Goal: Information Seeking & Learning: Learn about a topic

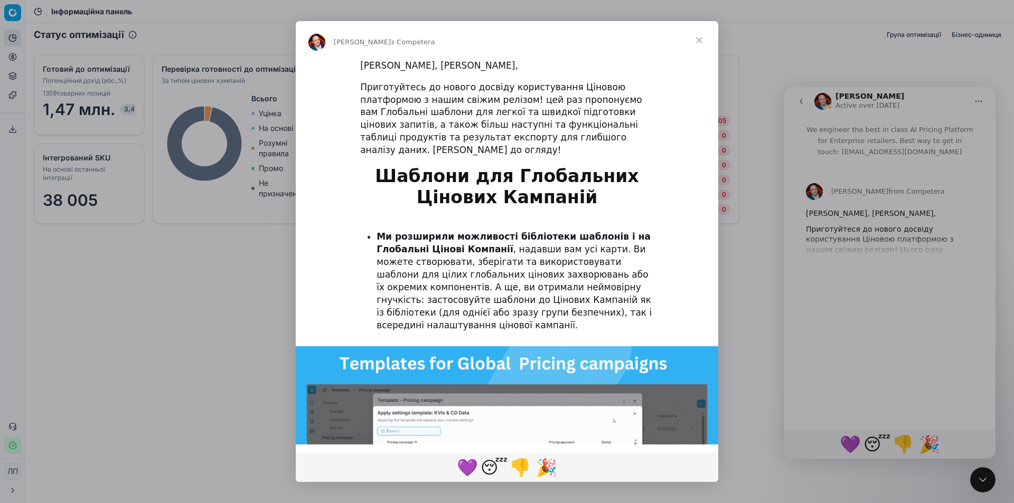
click at [622, 136] on div "Приготуйтесь до нового досвіду користування Ціновою платформою з нашим свіжим р…" at bounding box center [507, 118] width 294 height 75
click at [566, 295] on font ", надавши вам усі карти. Ви можете створювати, зберігати та використовувати шаб…" at bounding box center [513, 287] width 275 height 87
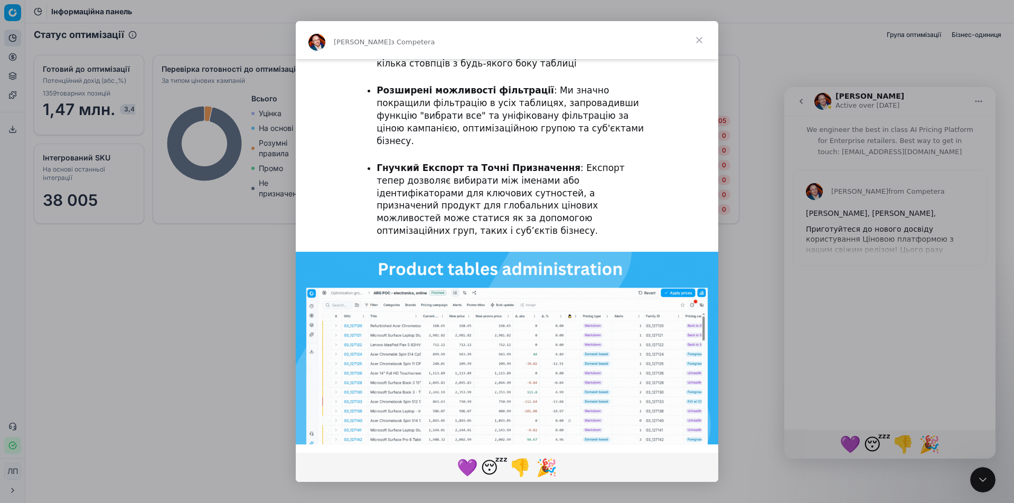
scroll to position [686, 0]
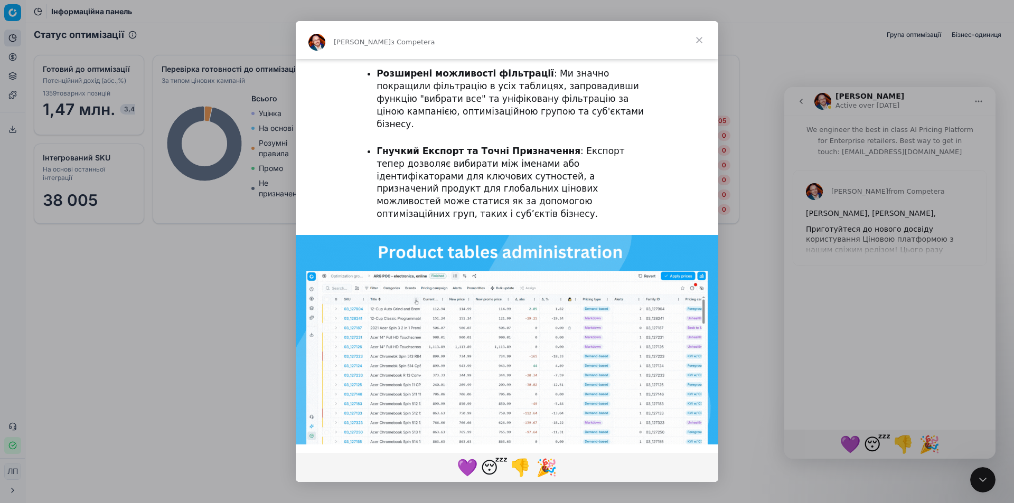
click at [658, 349] on img "Домофонний месенджер" at bounding box center [507, 354] width 422 height 238
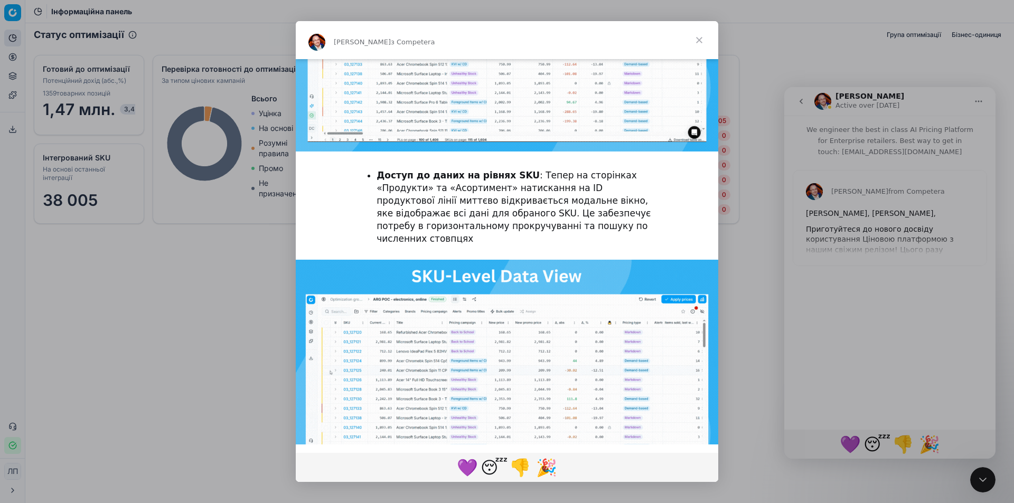
scroll to position [1895, 0]
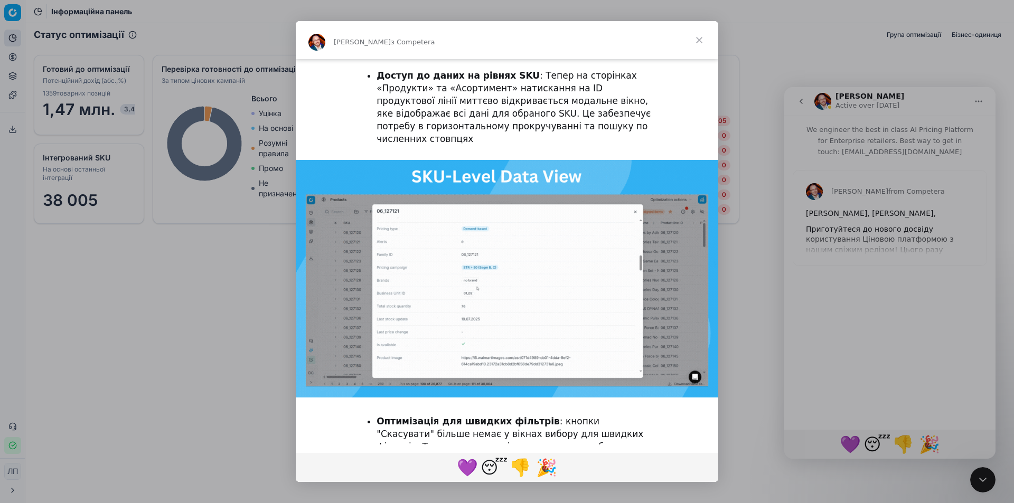
click at [508, 503] on font "Читати далі..." at bounding box center [506, 511] width 65 height 11
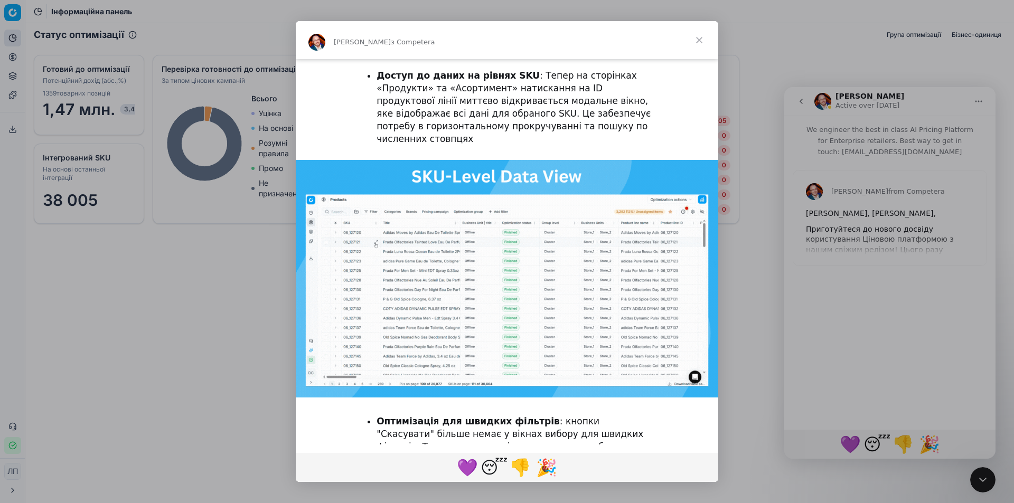
click at [696, 40] on span "Закрити" at bounding box center [699, 40] width 38 height 38
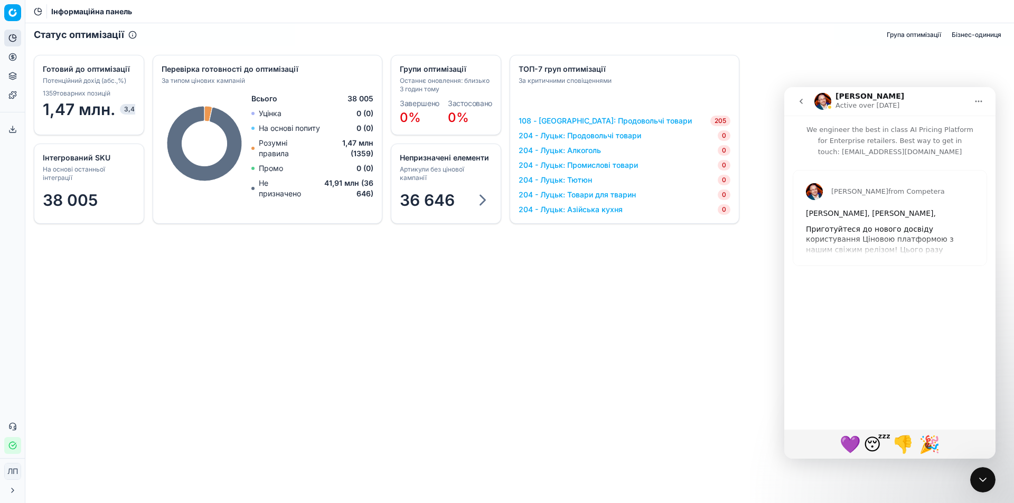
click at [12, 10] on html "Цінова платформа Аналітика Ціноутворення Портфоліо продуктів Шаблони Експортний…" at bounding box center [507, 251] width 1014 height 503
click at [218, 11] on html "Цінова платформа Аналітика Ціноутворення Портфоліо продуктів Шаблони Експортний…" at bounding box center [507, 251] width 1014 height 503
click at [13, 98] on icon at bounding box center [12, 95] width 8 height 8
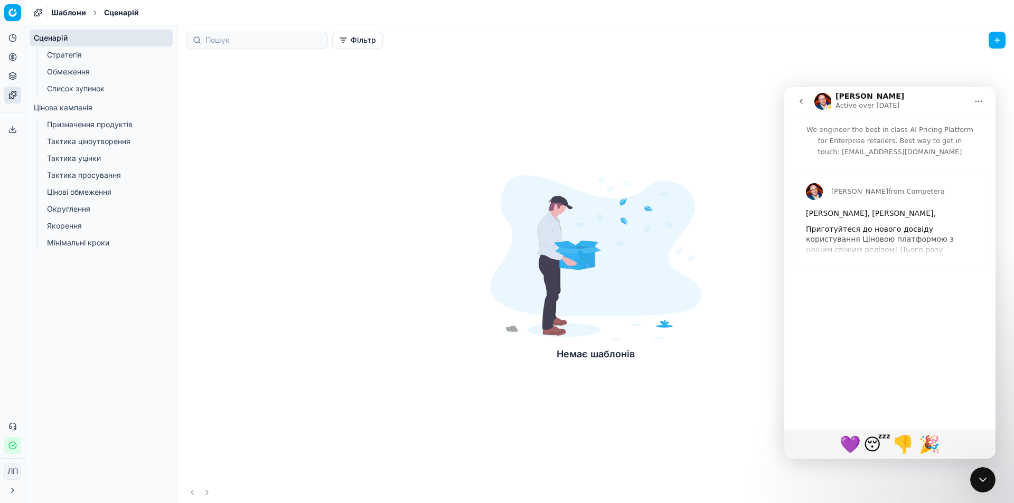
click at [72, 104] on font "Цінова кампанія" at bounding box center [63, 107] width 59 height 9
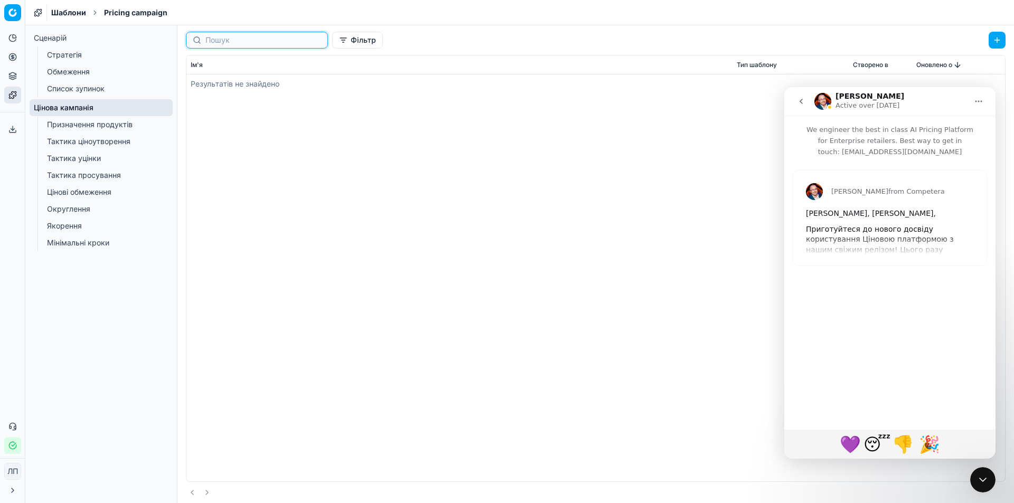
click at [290, 41] on input at bounding box center [263, 40] width 116 height 11
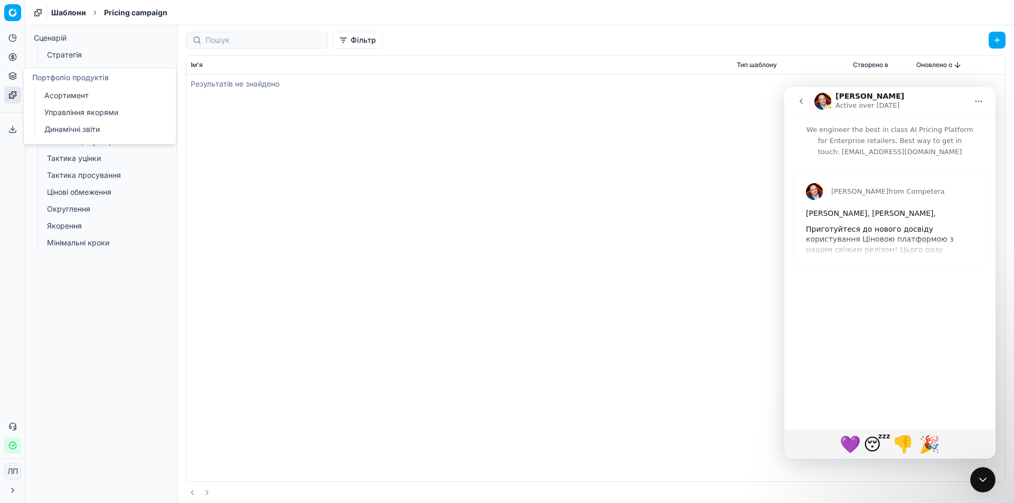
click at [90, 99] on link "Асортимент" at bounding box center [101, 95] width 123 height 15
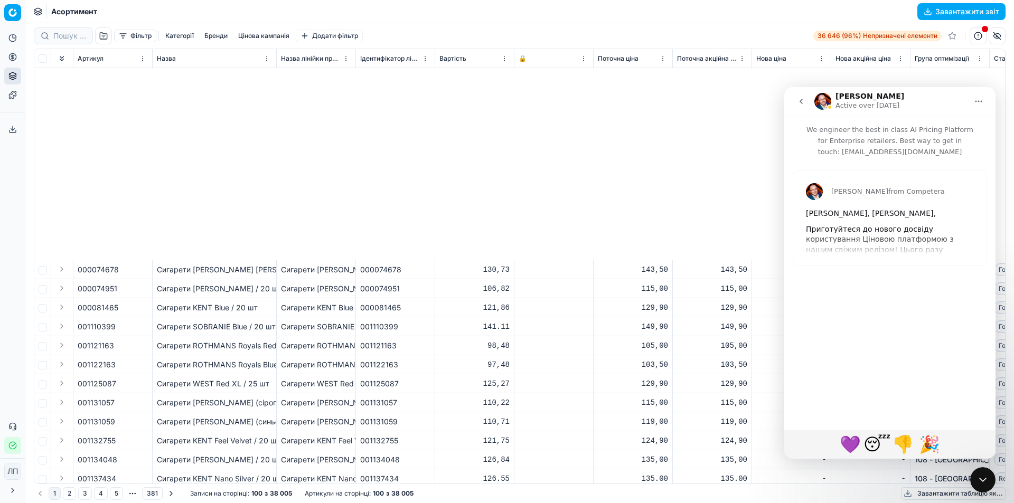
scroll to position [1003, 0]
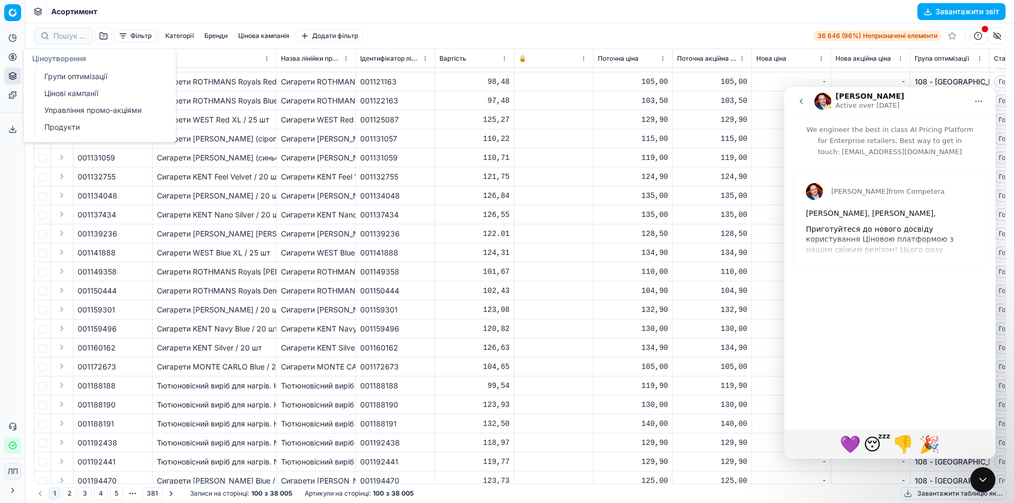
click at [14, 56] on icon at bounding box center [12, 57] width 8 height 8
click at [12, 99] on icon at bounding box center [12, 95] width 8 height 8
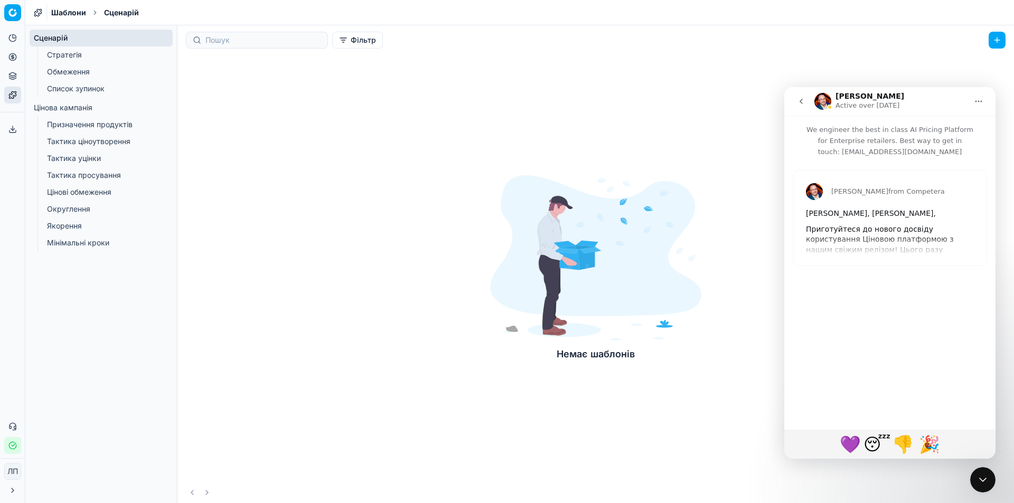
click at [77, 207] on font "Округлення" at bounding box center [68, 208] width 43 height 9
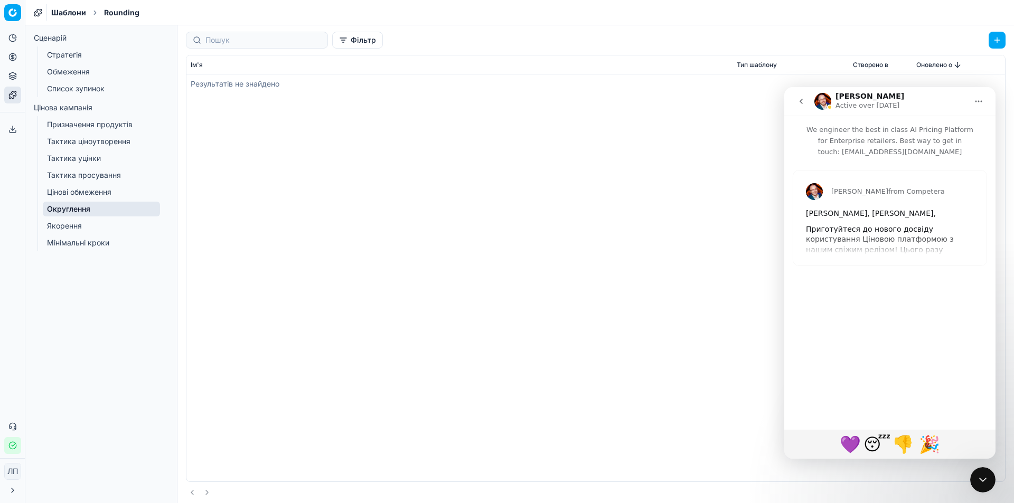
click at [60, 109] on font "Цінова кампанія" at bounding box center [63, 107] width 59 height 9
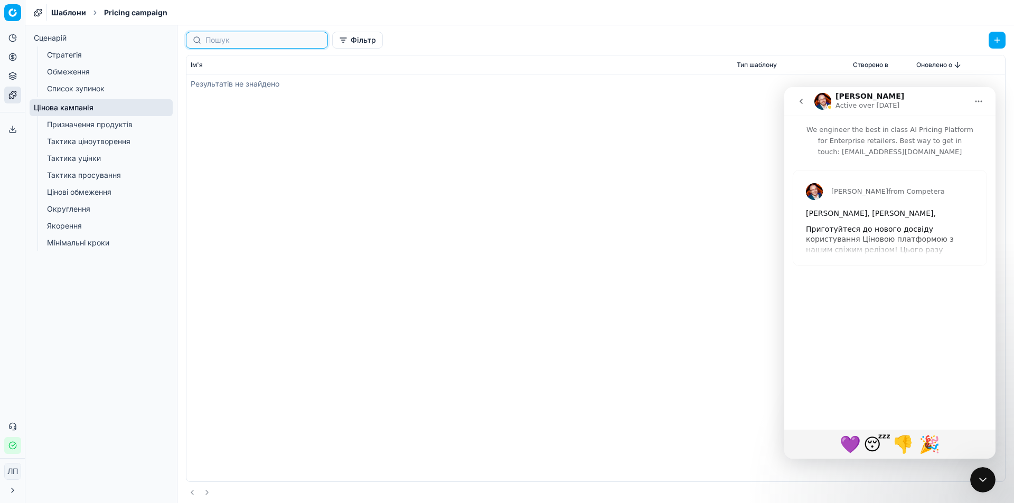
click at [216, 41] on input at bounding box center [263, 40] width 116 height 11
click at [351, 40] on font "Фільтр" at bounding box center [363, 39] width 25 height 9
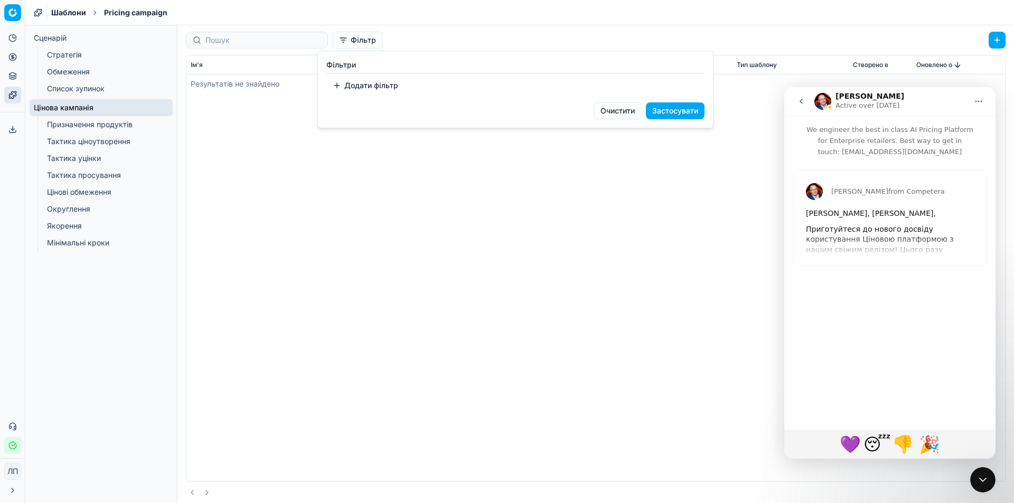
drag, startPoint x: 455, startPoint y: 232, endPoint x: 398, endPoint y: 201, distance: 65.2
click at [454, 231] on html "Цінова платформа Аналітика Ціноутворення Портфоліо продуктів Шаблони Експортний…" at bounding box center [507, 251] width 1014 height 503
click at [801, 103] on icon "go back" at bounding box center [801, 101] width 8 height 8
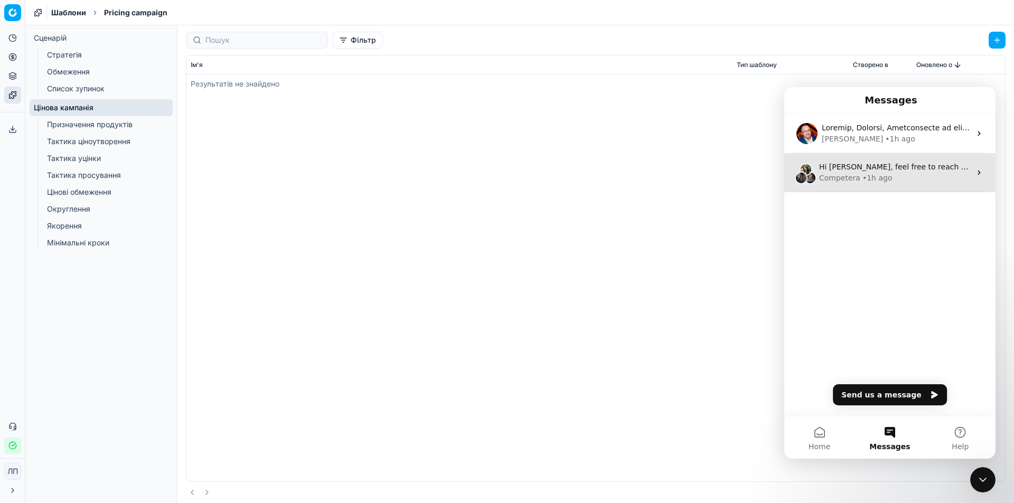
click at [836, 170] on span "Hi [PERSON_NAME], feel free to reach out to Customer Support Team if you need a…" at bounding box center [998, 167] width 358 height 8
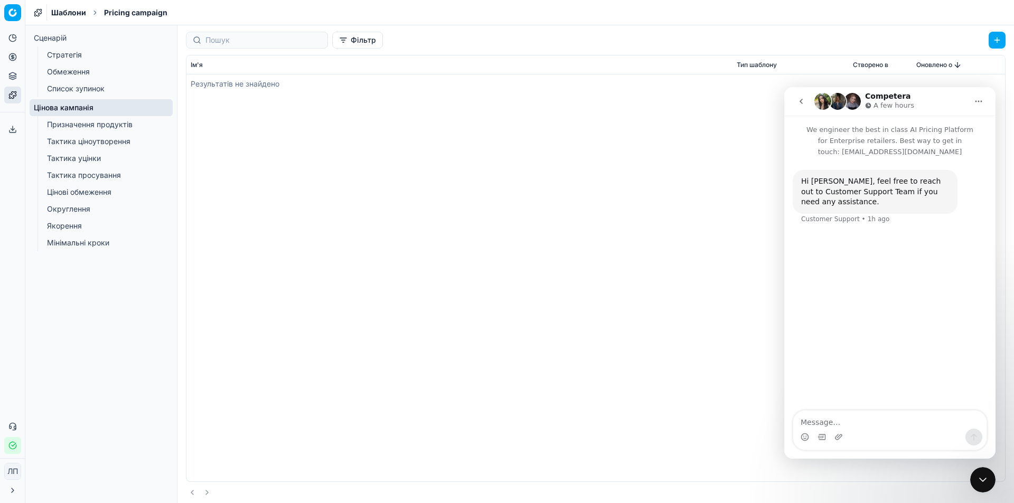
click at [672, 295] on div "Результатів не знайдено" at bounding box center [595, 277] width 818 height 407
click at [859, 67] on font "Створено в" at bounding box center [870, 65] width 35 height 8
click at [757, 64] on font "Тип шаблону" at bounding box center [756, 65] width 40 height 8
click at [933, 64] on font "Оновлено о" at bounding box center [934, 65] width 36 height 8
click at [251, 40] on input at bounding box center [263, 40] width 116 height 11
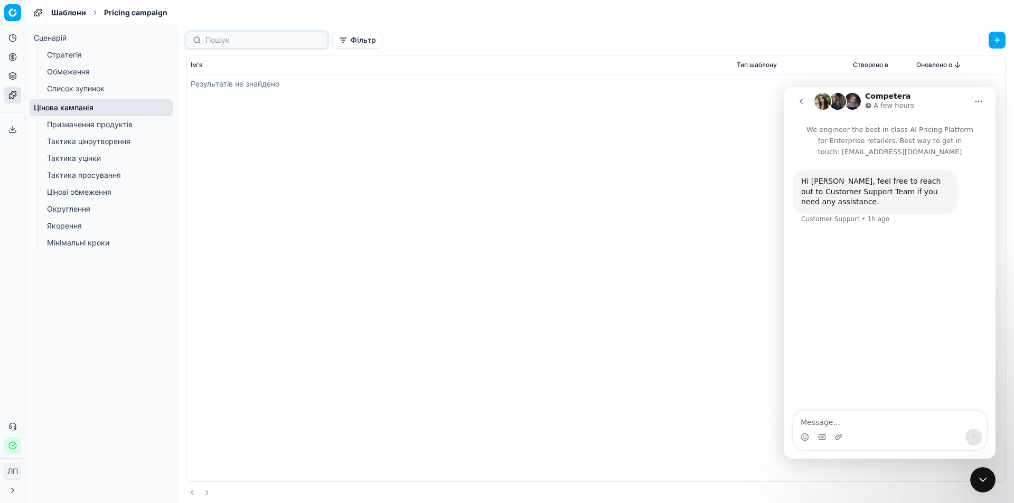
click at [446, 229] on div "Результатів не знайдено" at bounding box center [595, 277] width 818 height 407
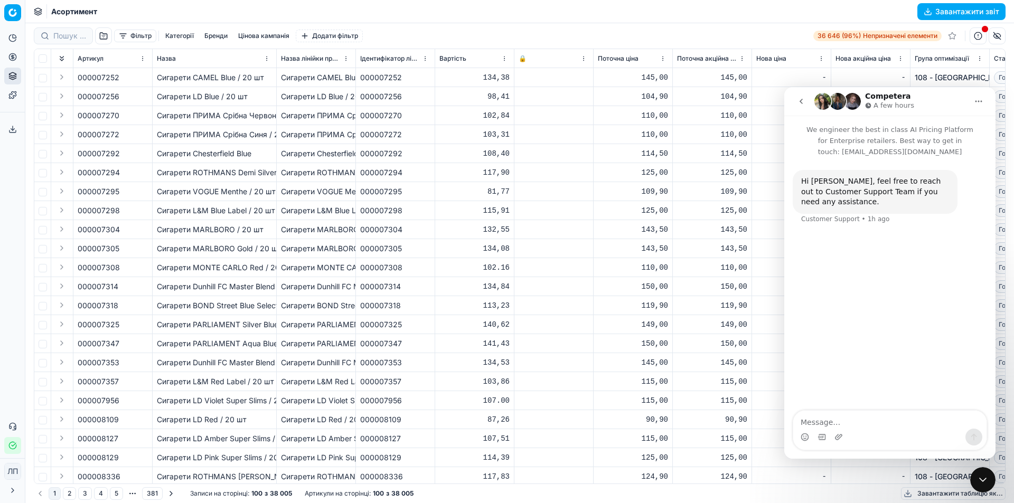
click at [168, 35] on font "Категорії" at bounding box center [179, 36] width 29 height 8
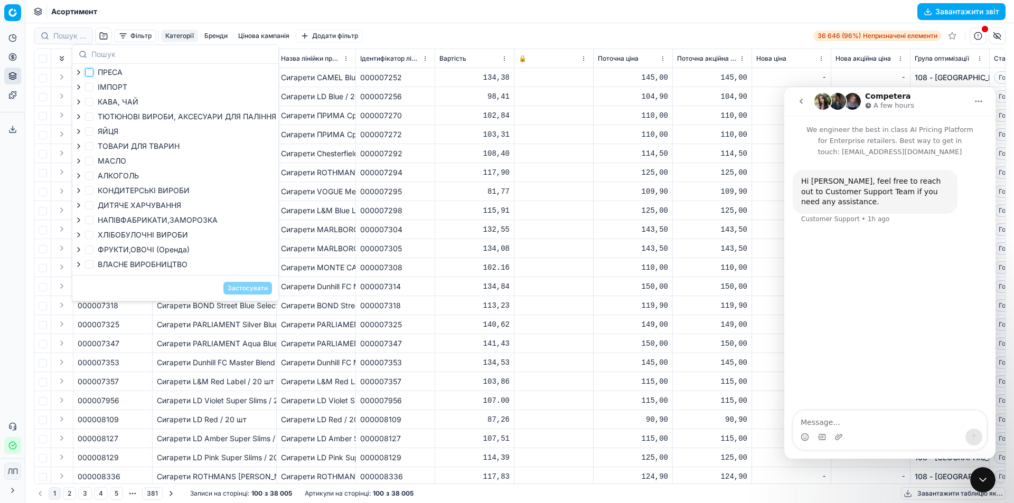
click at [87, 72] on input "ПРЕСА" at bounding box center [89, 72] width 8 height 8
checkbox input "true"
click at [90, 88] on input "ІМПОРТ" at bounding box center [89, 87] width 8 height 8
checkbox input "true"
drag, startPoint x: 90, startPoint y: 72, endPoint x: 88, endPoint y: 78, distance: 6.0
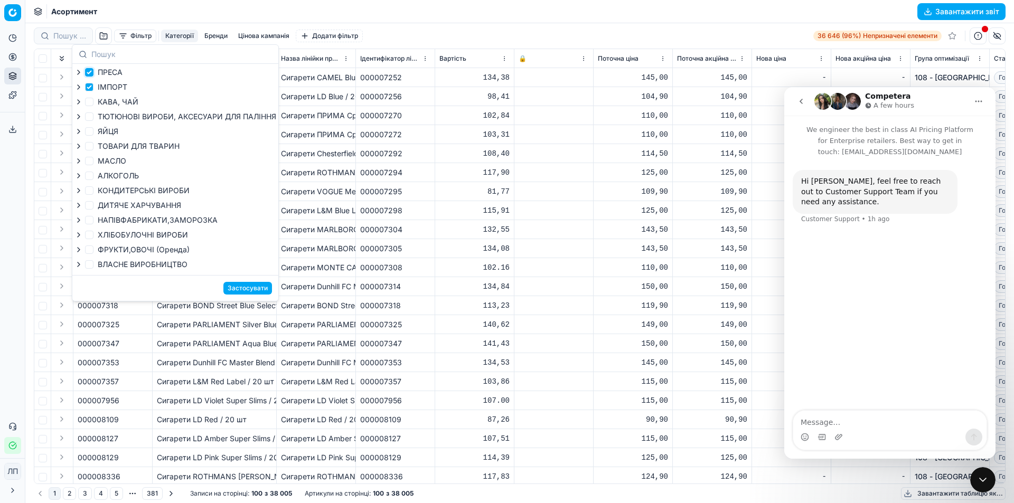
click at [89, 73] on input "ПРЕСА" at bounding box center [89, 72] width 8 height 8
checkbox input "false"
click at [87, 85] on input "ІМПОРТ" at bounding box center [89, 87] width 8 height 8
checkbox input "false"
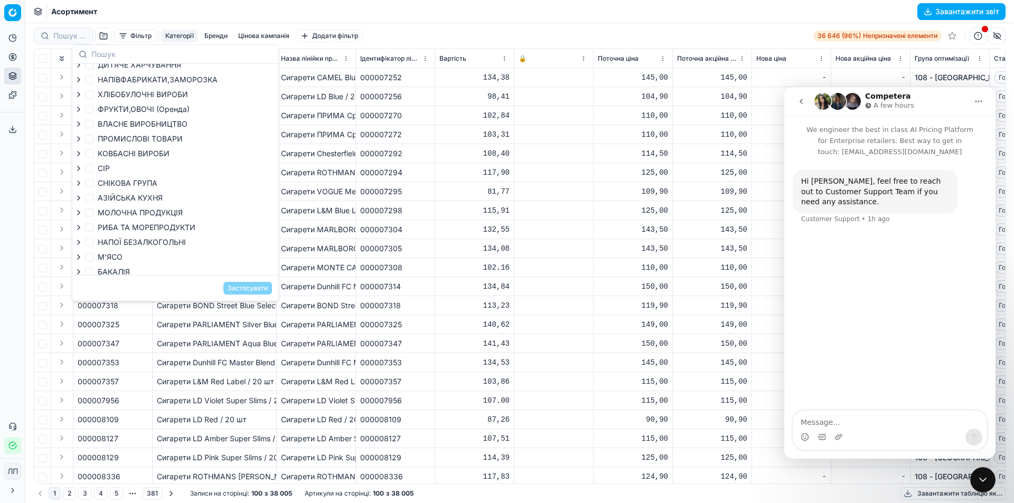
scroll to position [146, 0]
click at [186, 37] on font "Категорії" at bounding box center [179, 36] width 29 height 8
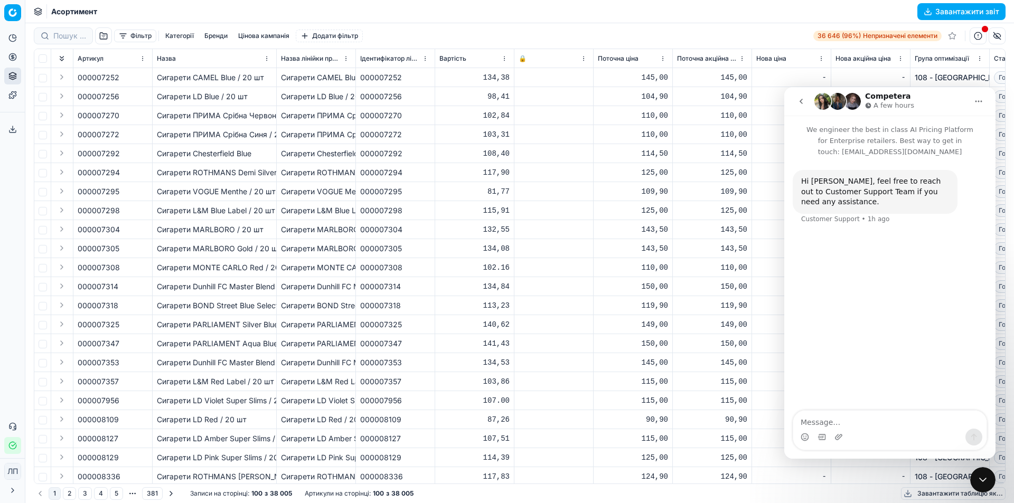
click at [217, 36] on font "Бренди" at bounding box center [215, 36] width 23 height 8
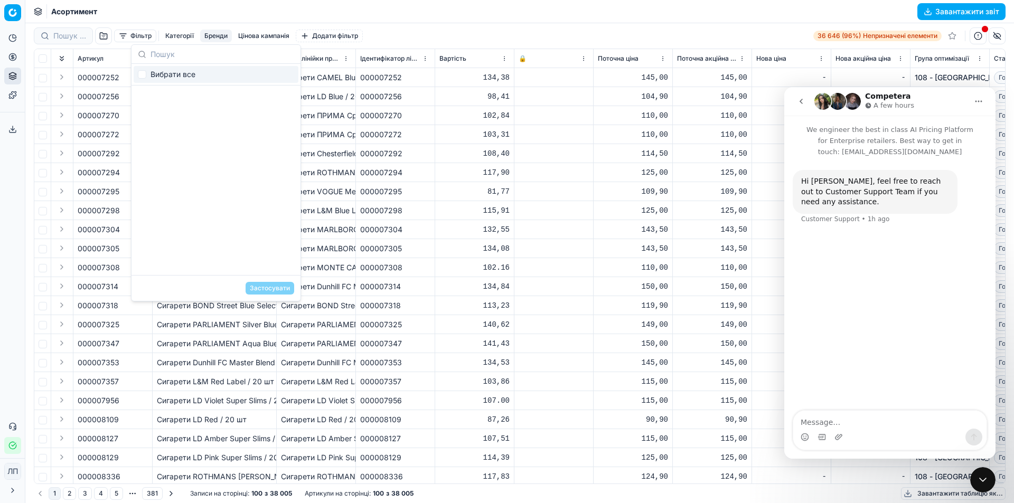
scroll to position [2692, 0]
click at [264, 35] on font "Цінова кампанія" at bounding box center [263, 36] width 51 height 8
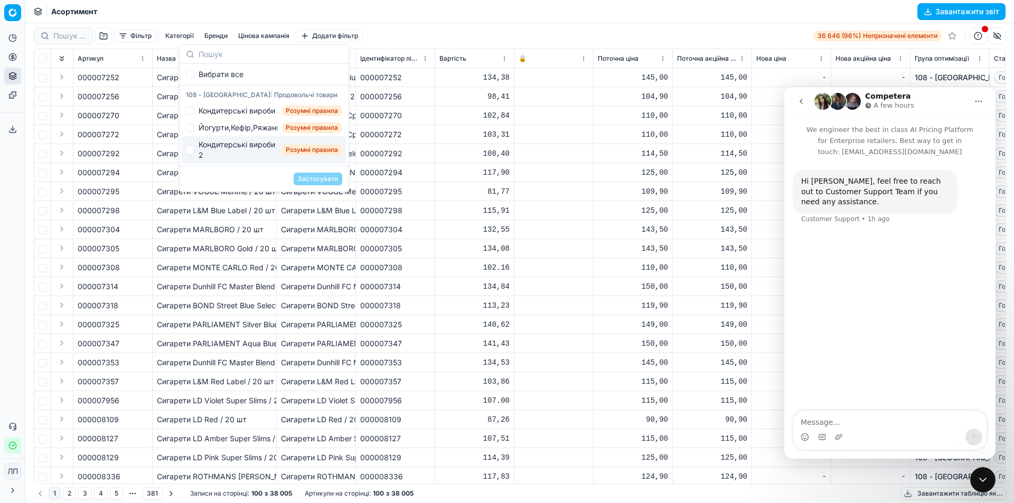
click at [210, 8] on div "Асортимент Завантажити звіт" at bounding box center [519, 11] width 988 height 23
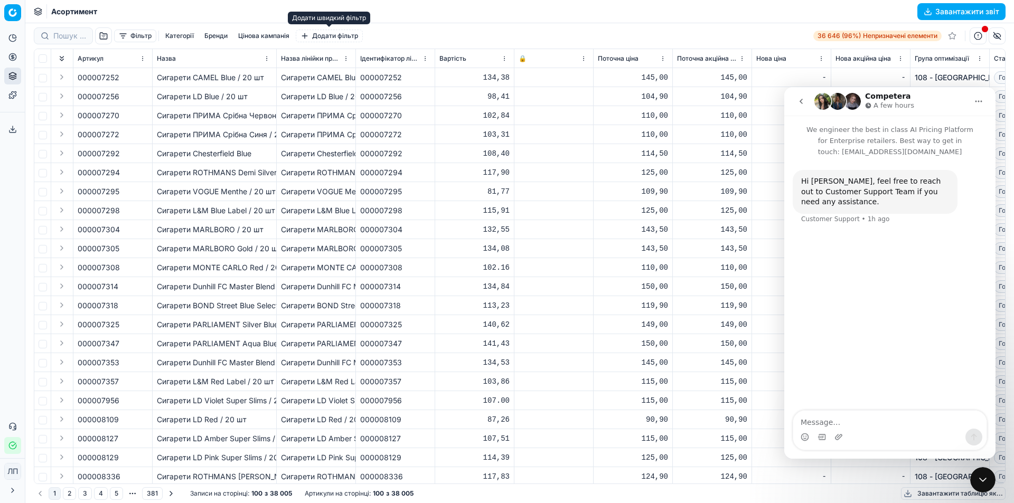
click at [321, 35] on font "Додати фільтр" at bounding box center [335, 36] width 46 height 8
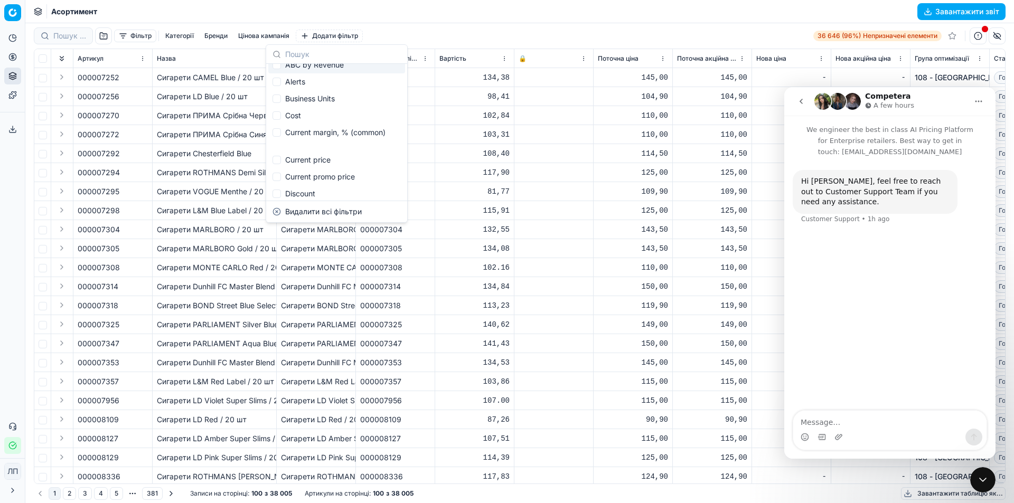
scroll to position [0, 0]
click at [404, 13] on div "Асортимент Завантажити звіт" at bounding box center [519, 11] width 988 height 23
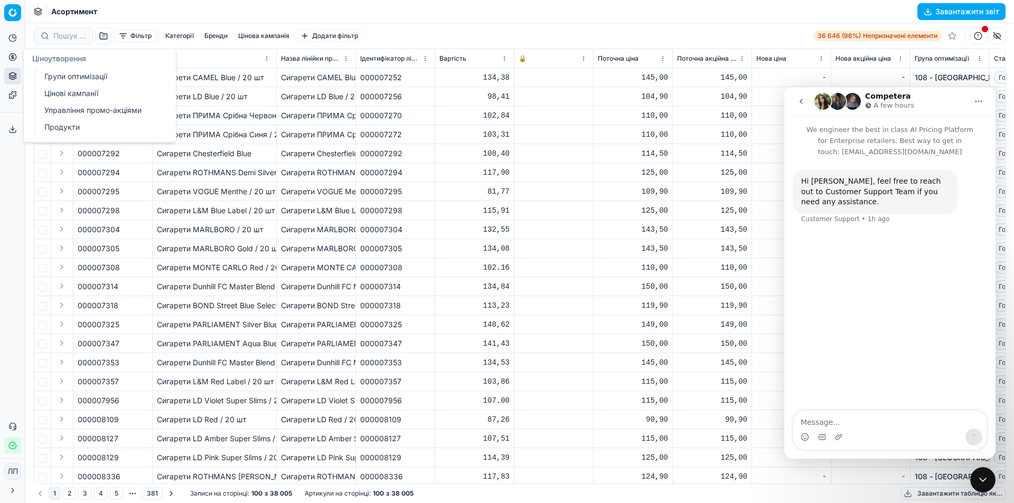
click at [11, 56] on icon at bounding box center [12, 57] width 8 height 8
click at [86, 57] on font "Інформаційна панель" at bounding box center [82, 57] width 77 height 9
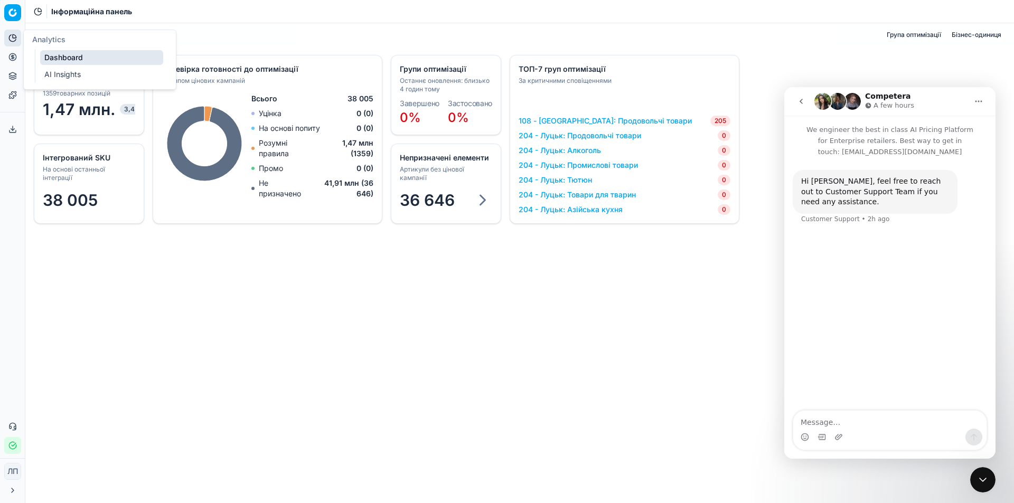
click at [9, 39] on icon at bounding box center [12, 38] width 7 height 7
